Goal: Transaction & Acquisition: Purchase product/service

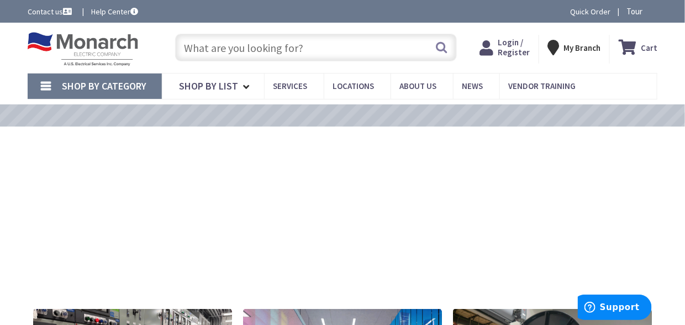
click at [227, 51] on input "text" at bounding box center [316, 48] width 282 height 28
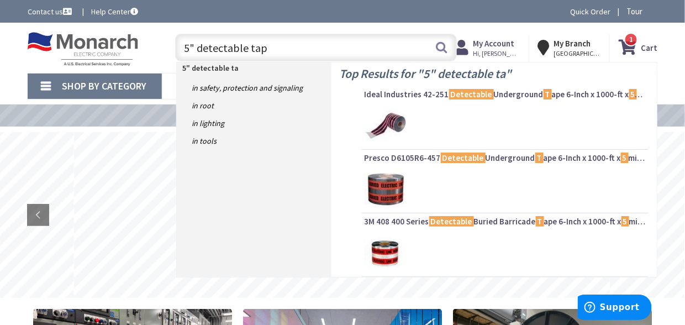
type input "5" detectable tape"
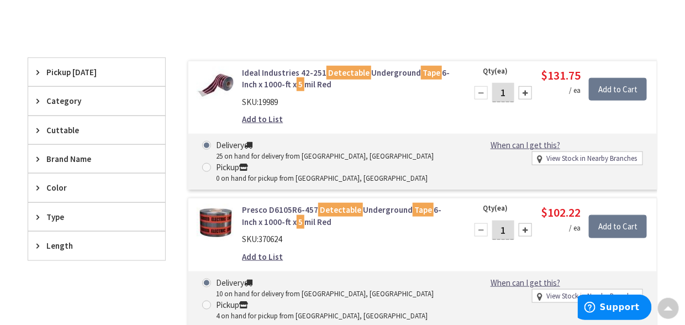
scroll to position [277, 0]
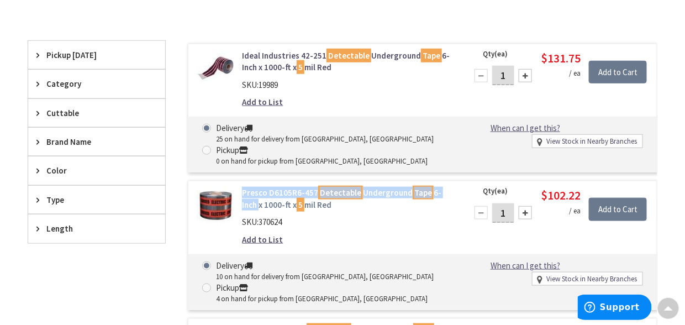
drag, startPoint x: 457, startPoint y: 189, endPoint x: 244, endPoint y: 196, distance: 213.3
click at [244, 196] on div "Presco D6105R6-457 Detectable Underground Tape 6-Inch x 1000-ft x 5 mil Red SKU…" at bounding box center [348, 219] width 228 height 64
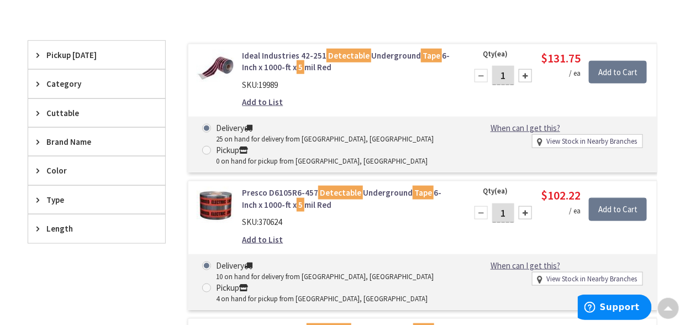
click at [369, 218] on div "SKU: 370624" at bounding box center [347, 222] width 211 height 12
drag, startPoint x: 239, startPoint y: 188, endPoint x: 400, endPoint y: 201, distance: 161.3
click at [400, 201] on div "Presco D6105R6-457 Detectable Underground Tape 6-Inch x 1000-ft x 5 mil Red SKU…" at bounding box center [348, 219] width 228 height 64
copy link "Presco D6105R6-457 Detectable Underground Tape 6-Inch x 1000-ft x 5 mil Red"
